Goal: Transaction & Acquisition: Book appointment/travel/reservation

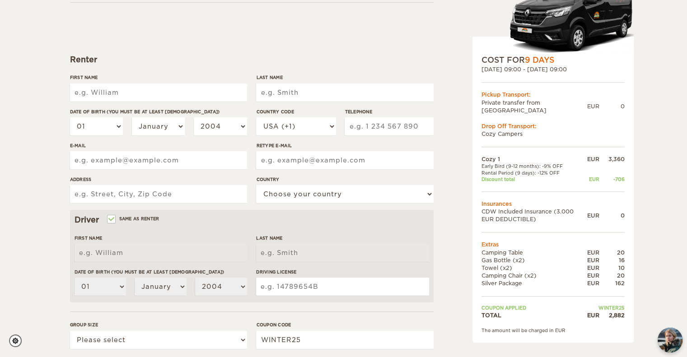
scroll to position [90, 0]
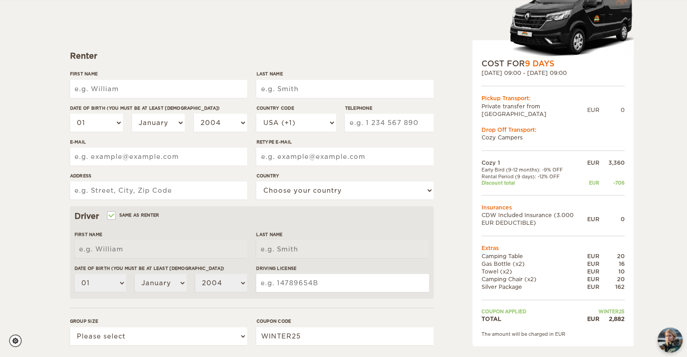
drag, startPoint x: 519, startPoint y: 67, endPoint x: 625, endPoint y: 314, distance: 268.6
click at [625, 314] on div "Cozy 1 Expand Collapse Total 2,882 EUR Manual 2x4 COST FOR 9 Days 26. Jun 2026 …" at bounding box center [553, 154] width 161 height 385
copy div "ozy 1 Expand Collapse Total 2,882 EUR Manual 2x4 COST FOR 9 Days 26. Jun 2026 0…"
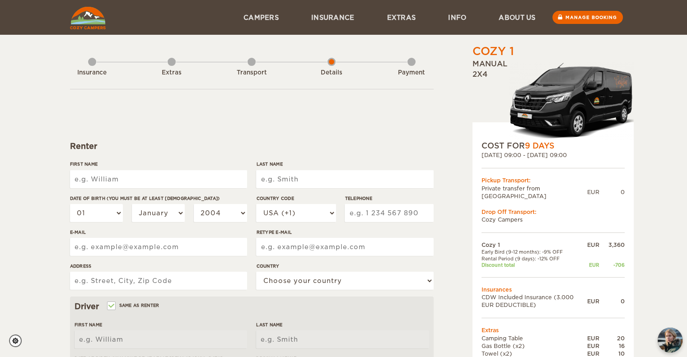
drag, startPoint x: 464, startPoint y: 131, endPoint x: 390, endPoint y: 115, distance: 75.7
click at [462, 130] on div "Cozy 1 Expand Collapse Total 2,882 EUR Manual 2x4 COST FOR 9 Days 26. Jun 2026 …" at bounding box center [530, 311] width 175 height 534
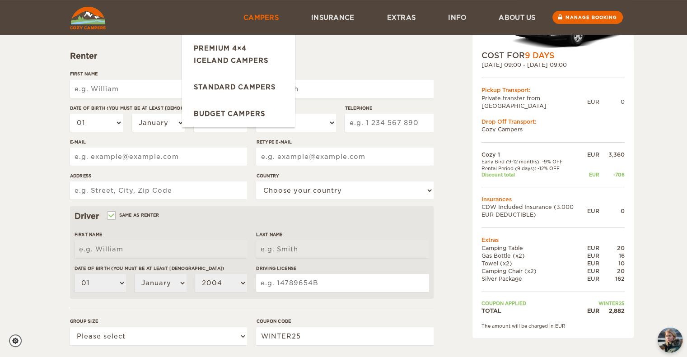
click at [267, 14] on link "Campers" at bounding box center [261, 17] width 68 height 35
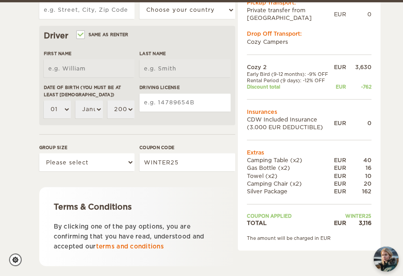
scroll to position [271, 0]
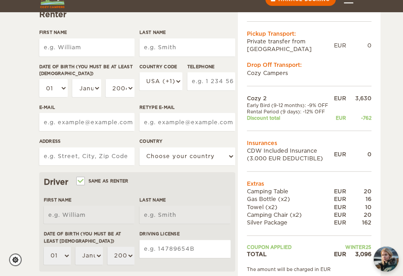
scroll to position [136, 0]
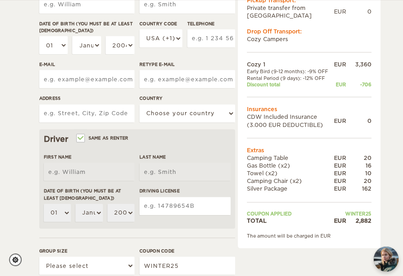
scroll to position [181, 0]
